Goal: Task Accomplishment & Management: Manage account settings

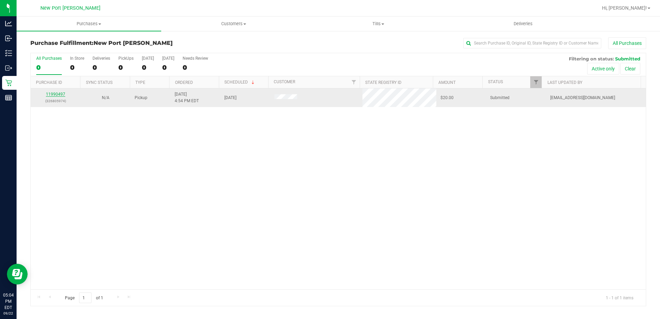
click at [50, 95] on link "11990497" at bounding box center [55, 94] width 19 height 5
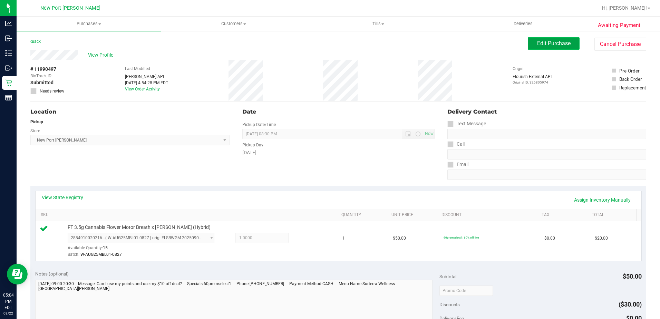
click at [557, 37] on button "Edit Purchase" at bounding box center [554, 43] width 52 height 12
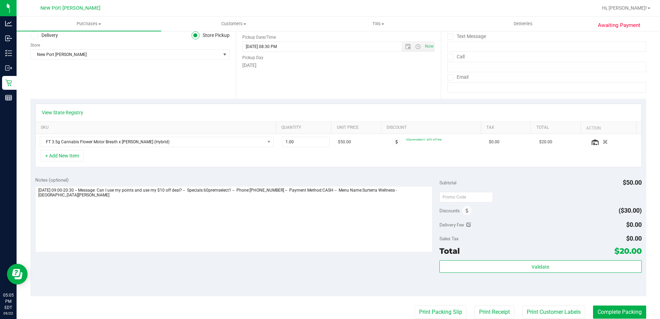
scroll to position [173, 0]
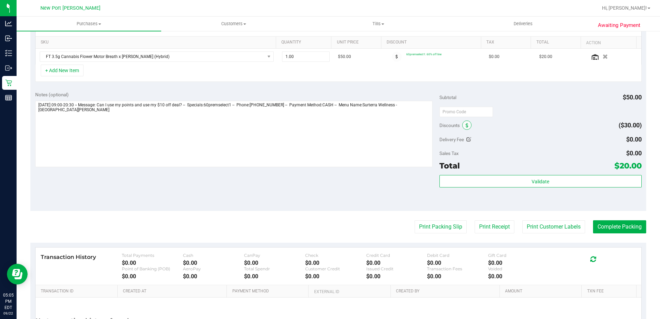
click at [466, 126] on icon at bounding box center [467, 125] width 3 height 5
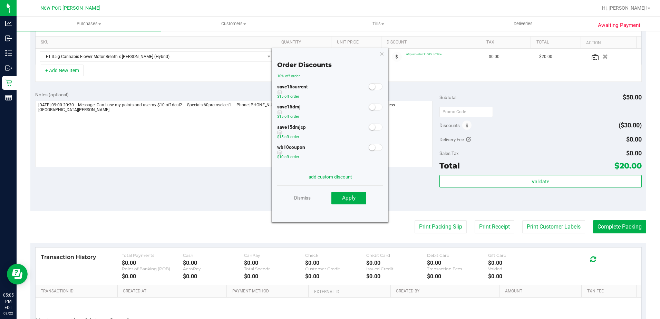
scroll to position [0, 0]
click at [382, 52] on icon "button" at bounding box center [381, 53] width 5 height 8
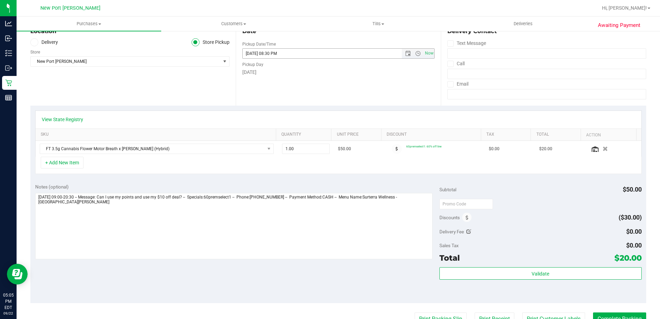
scroll to position [104, 0]
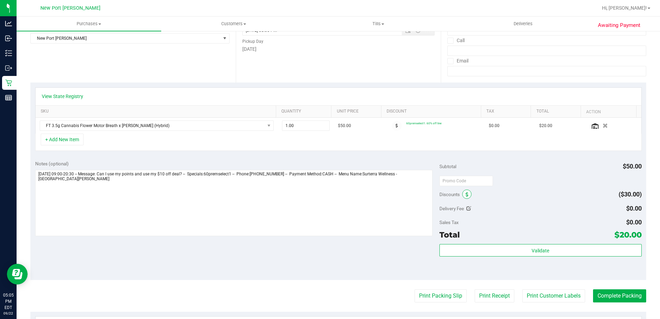
click at [466, 193] on icon at bounding box center [467, 194] width 3 height 5
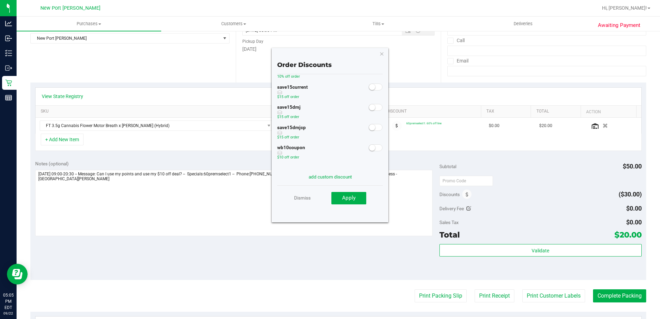
scroll to position [38, 0]
click at [300, 198] on link "Dismiss" at bounding box center [302, 198] width 17 height 12
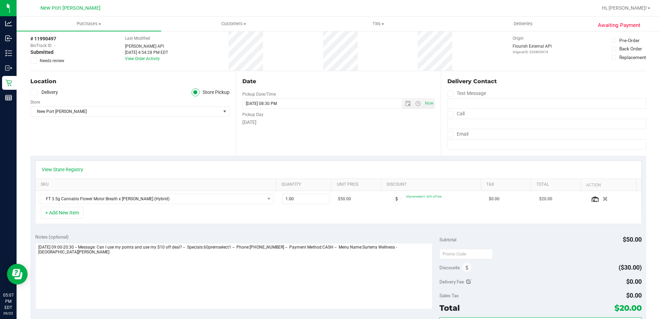
scroll to position [0, 0]
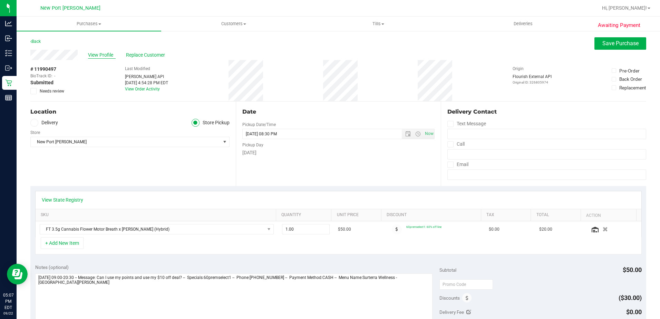
click at [99, 55] on span "View Profile" at bounding box center [102, 54] width 28 height 7
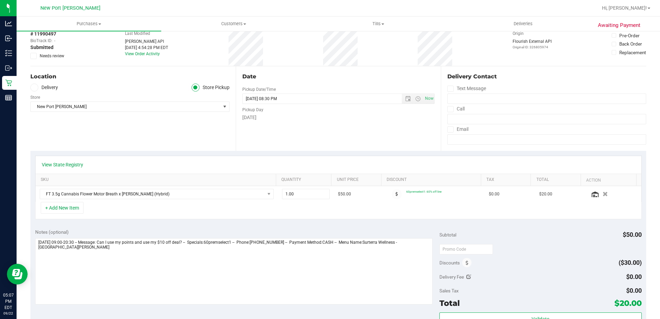
scroll to position [35, 0]
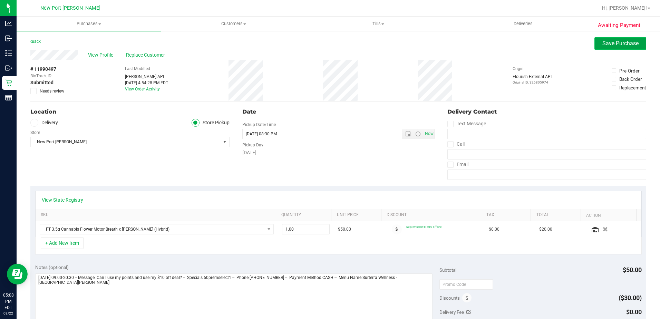
click at [601, 39] on button "Save Purchase" at bounding box center [620, 43] width 52 height 12
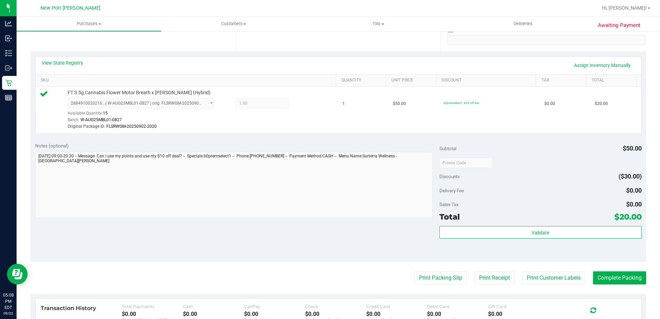
scroll to position [173, 0]
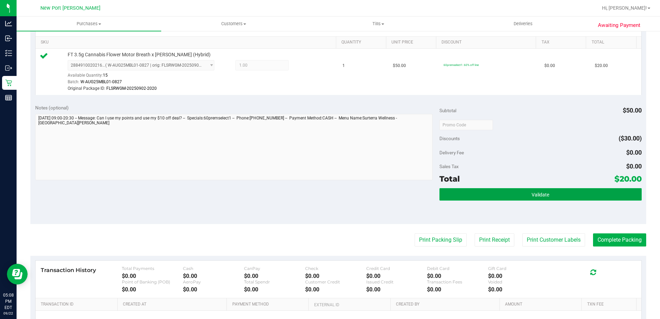
click at [488, 194] on button "Validate" at bounding box center [540, 194] width 202 height 12
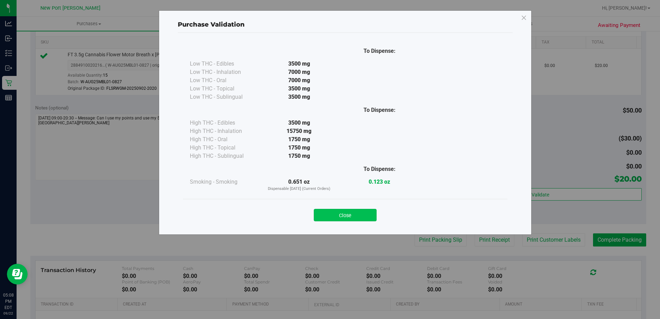
click at [374, 212] on button "Close" at bounding box center [345, 215] width 63 height 12
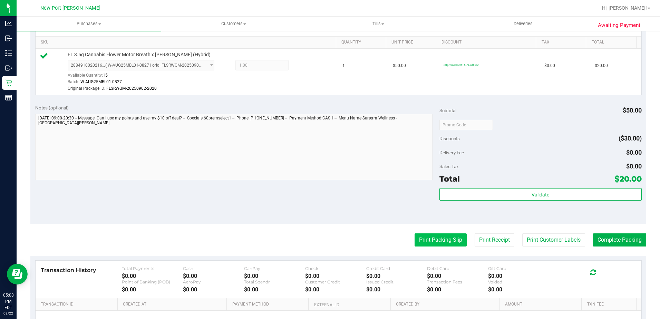
click at [453, 241] on button "Print Packing Slip" at bounding box center [440, 239] width 52 height 13
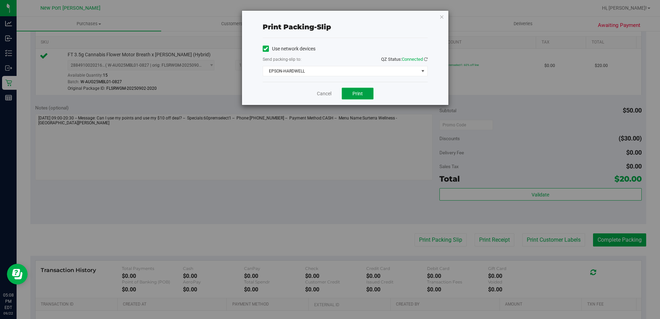
click at [368, 88] on button "Print" at bounding box center [358, 94] width 32 height 12
click at [440, 17] on icon "button" at bounding box center [441, 16] width 5 height 8
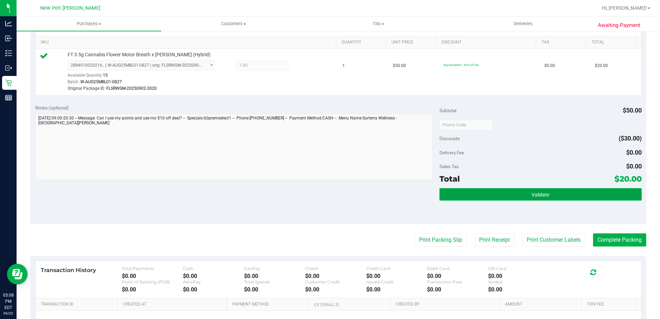
click at [554, 197] on button "Validate" at bounding box center [540, 194] width 202 height 12
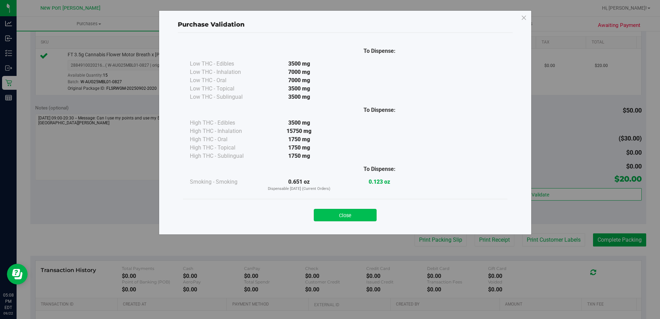
click at [364, 217] on button "Close" at bounding box center [345, 215] width 63 height 12
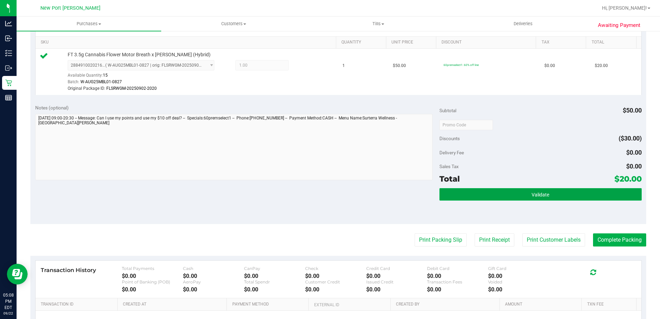
click at [544, 192] on span "Validate" at bounding box center [540, 195] width 18 height 6
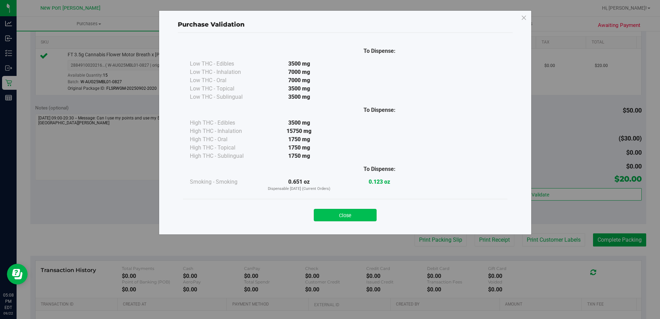
click at [369, 217] on button "Close" at bounding box center [345, 215] width 63 height 12
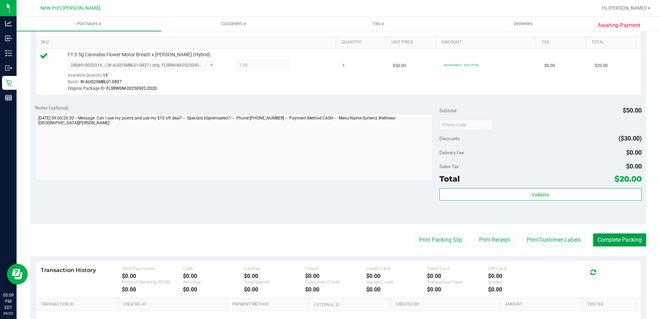
click at [633, 240] on button "Complete Packing" at bounding box center [619, 239] width 53 height 13
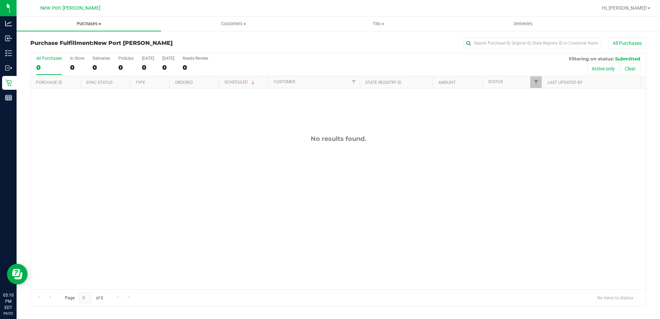
click at [86, 22] on span "Purchases" at bounding box center [89, 24] width 145 height 6
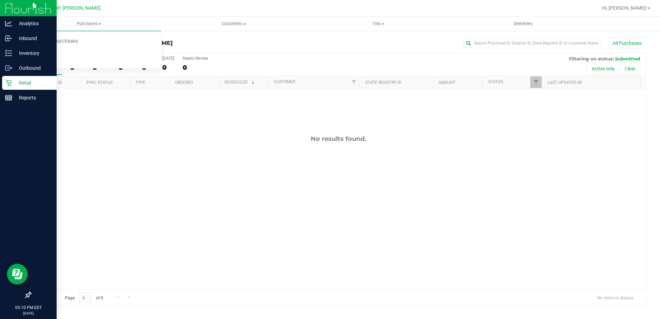
click at [11, 81] on icon at bounding box center [8, 83] width 7 height 7
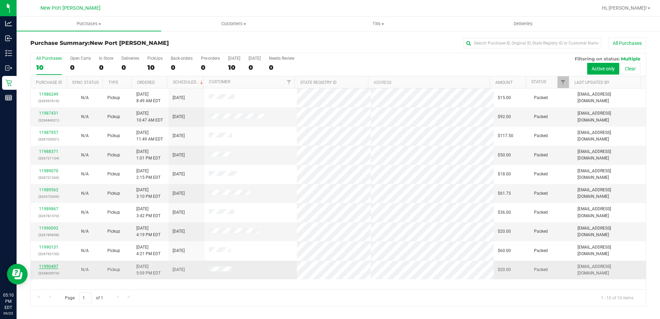
click at [54, 267] on link "11990497" at bounding box center [48, 266] width 19 height 5
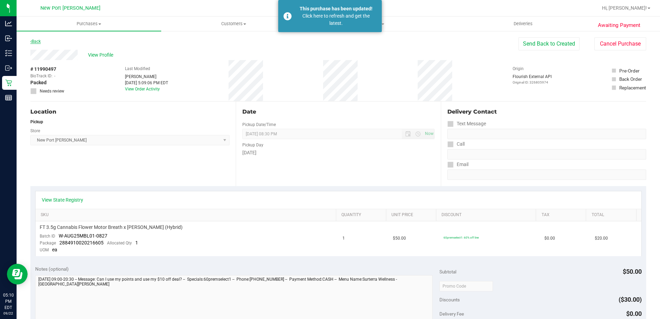
click at [38, 41] on link "Back" at bounding box center [35, 41] width 10 height 5
